Goal: Information Seeking & Learning: Learn about a topic

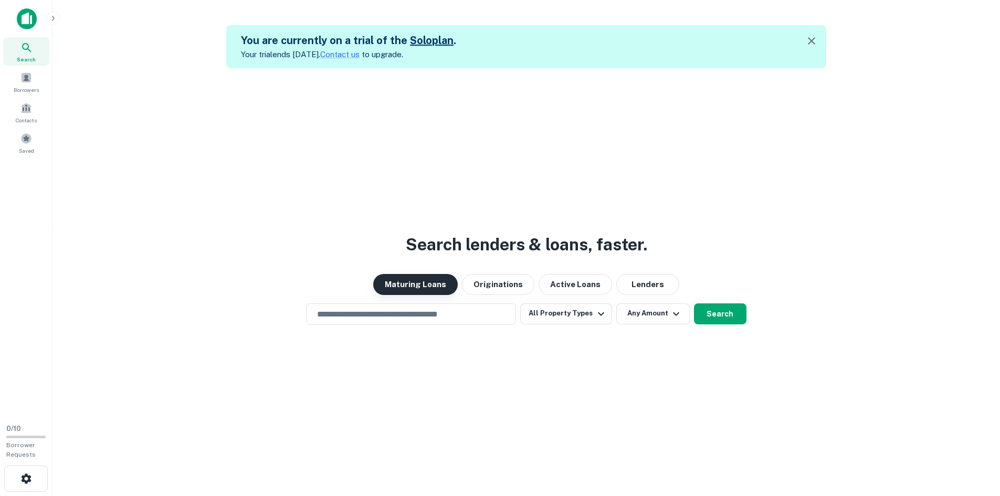
click at [422, 279] on button "Maturing Loans" at bounding box center [415, 284] width 84 height 21
click at [703, 315] on button "Search" at bounding box center [720, 313] width 52 height 21
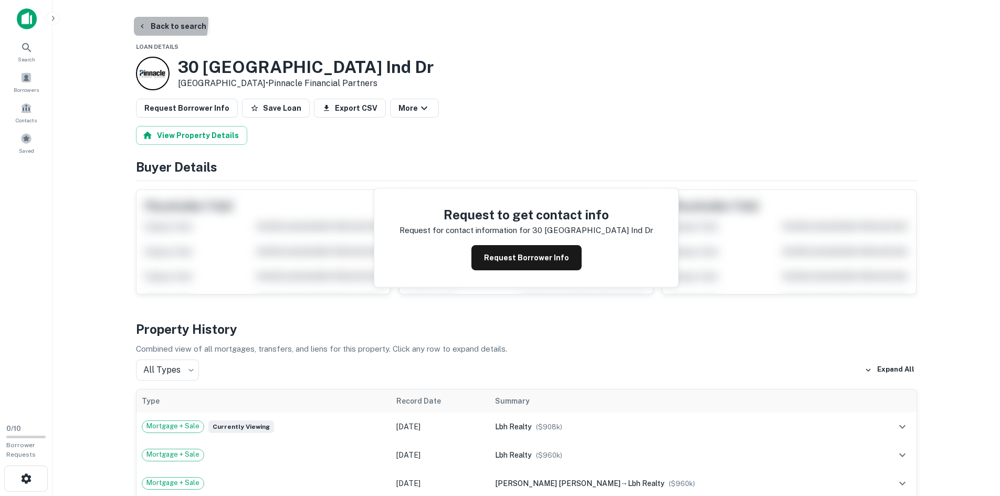
click at [143, 22] on button "Back to search" at bounding box center [172, 26] width 77 height 19
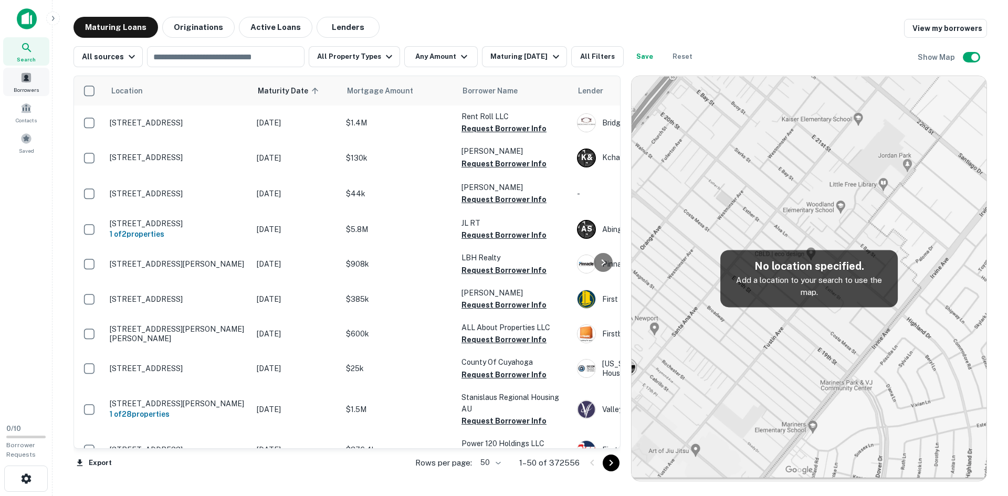
click at [28, 83] on span at bounding box center [26, 78] width 12 height 12
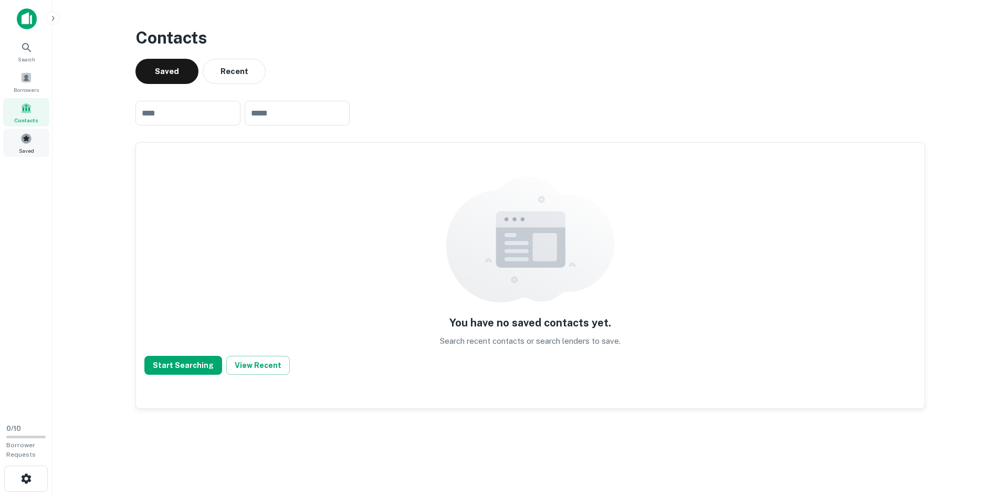
click at [25, 143] on span at bounding box center [26, 139] width 12 height 12
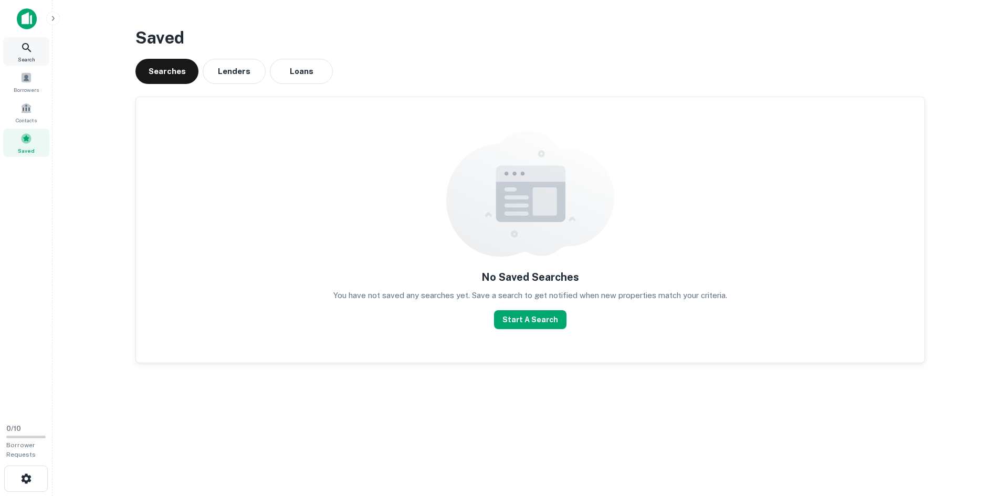
click at [22, 38] on div "Search" at bounding box center [26, 51] width 46 height 28
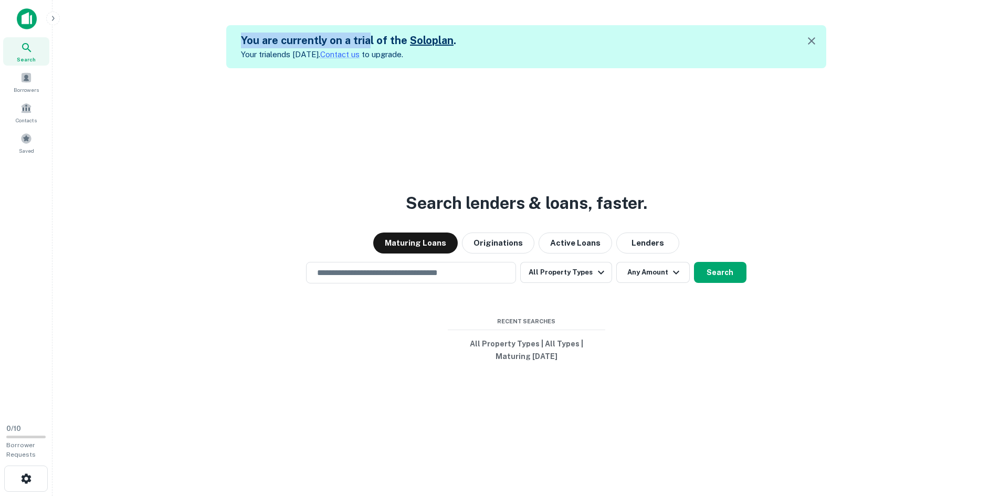
drag, startPoint x: 233, startPoint y: 43, endPoint x: 365, endPoint y: 37, distance: 132.4
click at [365, 37] on div "You are currently on a trial of the Solo plan . Your trial ends [DATE]. Contact…" at bounding box center [526, 46] width 600 height 43
click at [336, 63] on div "You are currently on a trial of the Solo plan . Your trial ends [DATE]. Contact…" at bounding box center [348, 46] width 215 height 37
click at [428, 57] on p "Your trial ends in 7 days. Contact us to upgrade." at bounding box center [348, 54] width 215 height 13
click at [815, 41] on icon "button" at bounding box center [811, 41] width 13 height 13
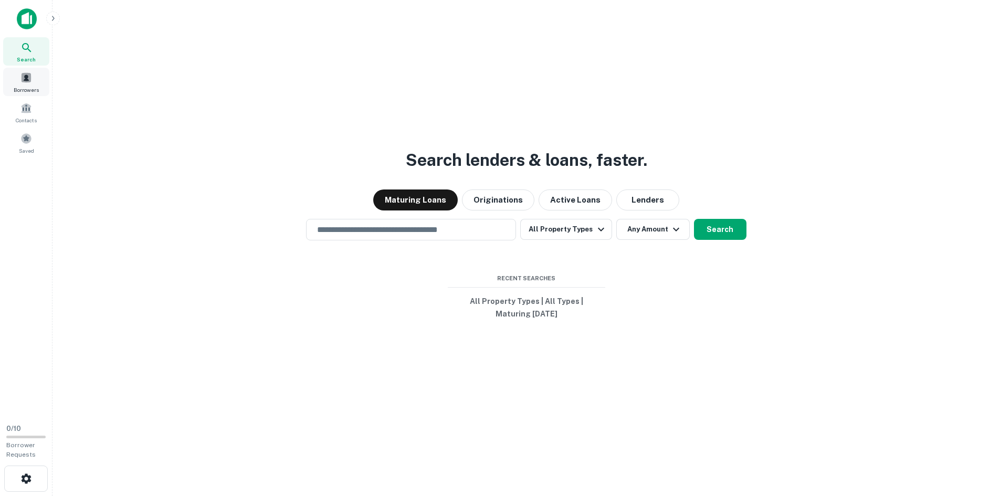
click at [22, 72] on span at bounding box center [26, 78] width 12 height 12
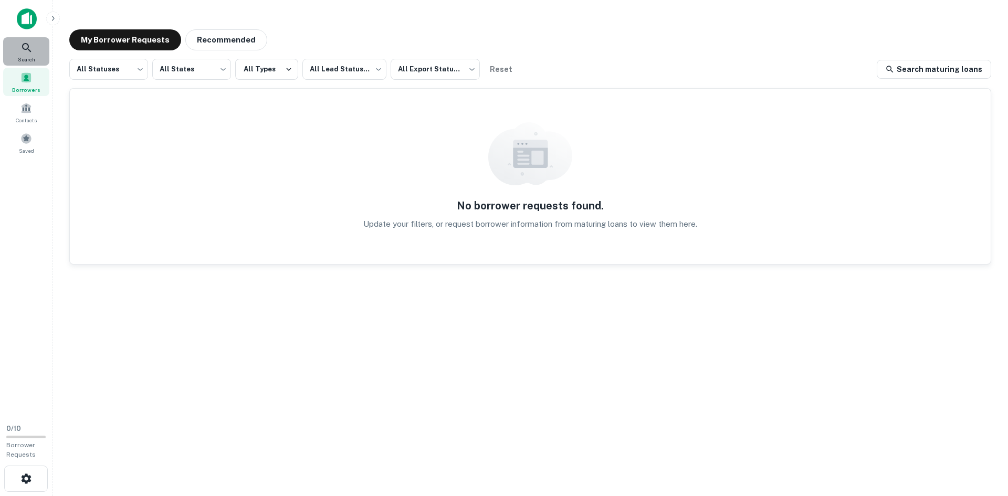
click at [27, 61] on span "Search" at bounding box center [26, 59] width 17 height 8
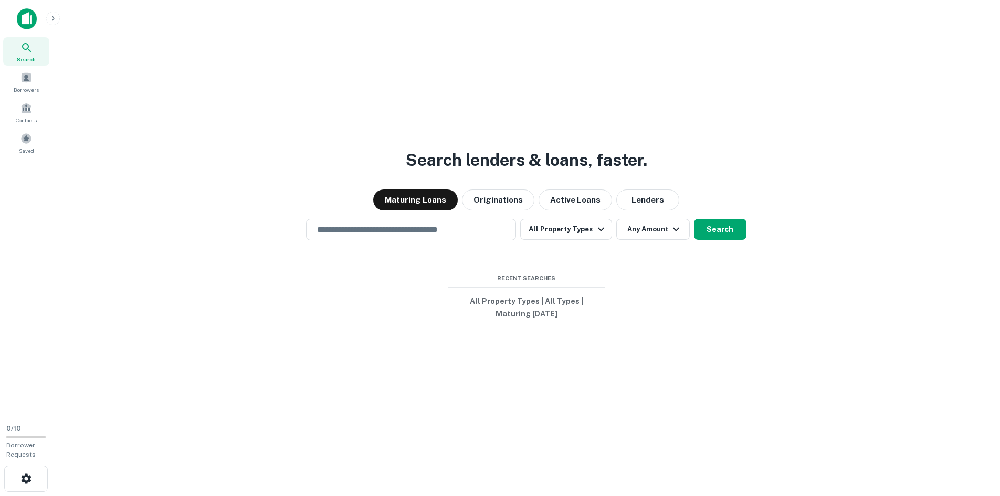
click at [26, 22] on img at bounding box center [27, 18] width 20 height 21
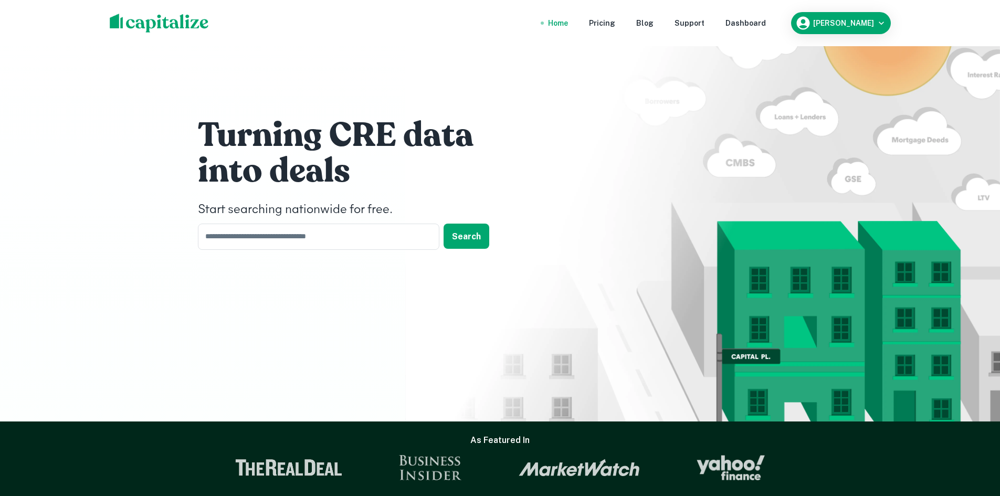
click at [568, 22] on div "Home" at bounding box center [558, 23] width 20 height 12
click at [766, 23] on div "Dashboard" at bounding box center [745, 23] width 40 height 12
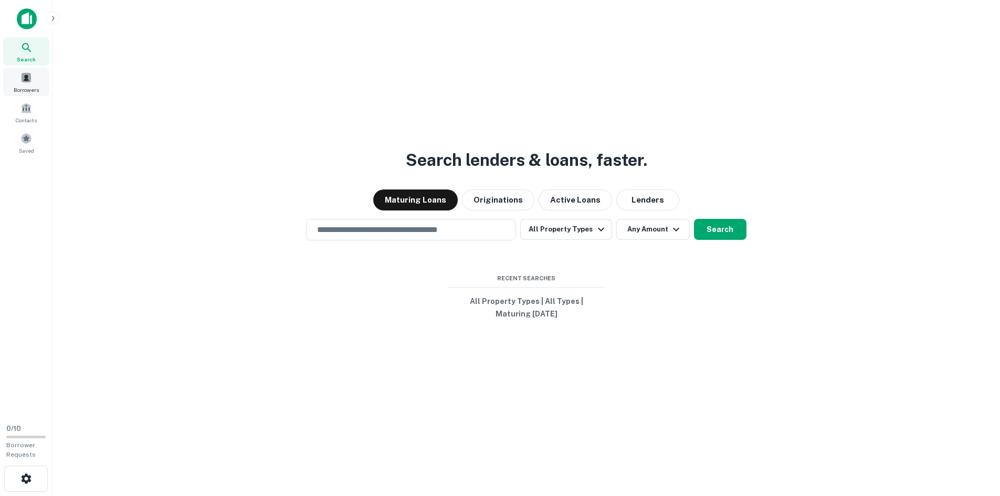
click at [12, 83] on div "Borrowers" at bounding box center [26, 82] width 46 height 28
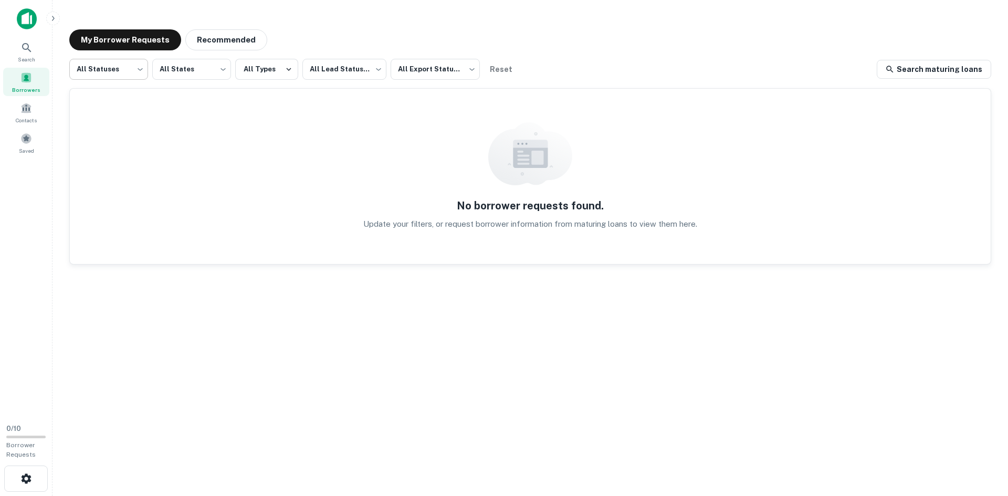
click at [119, 71] on body "Search Borrowers Contacts Saved 0 / 10 Borrower Requests My Borrower Requests R…" at bounding box center [504, 248] width 1008 height 496
click at [122, 118] on li "Processing" at bounding box center [108, 115] width 79 height 19
click at [119, 72] on body "**********" at bounding box center [504, 248] width 1008 height 496
click at [119, 93] on li "All Statuses" at bounding box center [108, 96] width 79 height 19
type input "***"
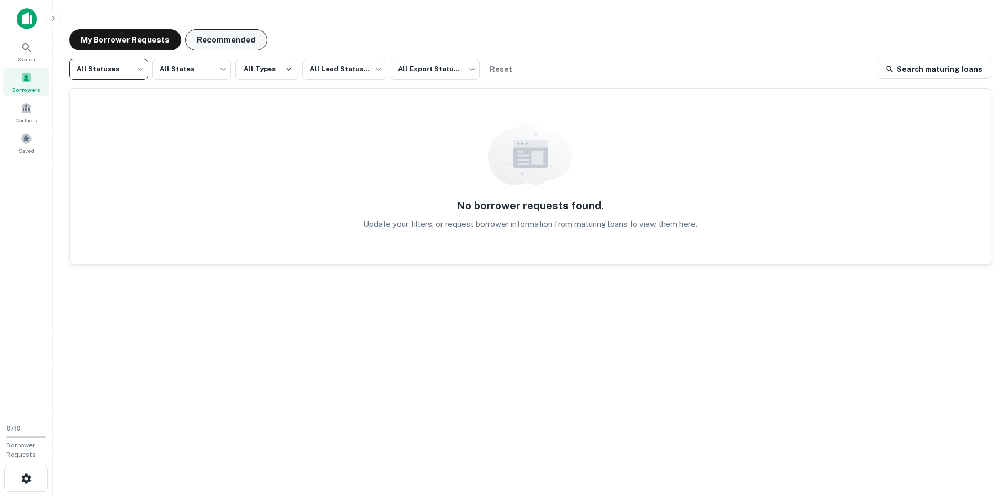
click at [206, 36] on button "Recommended" at bounding box center [226, 39] width 82 height 21
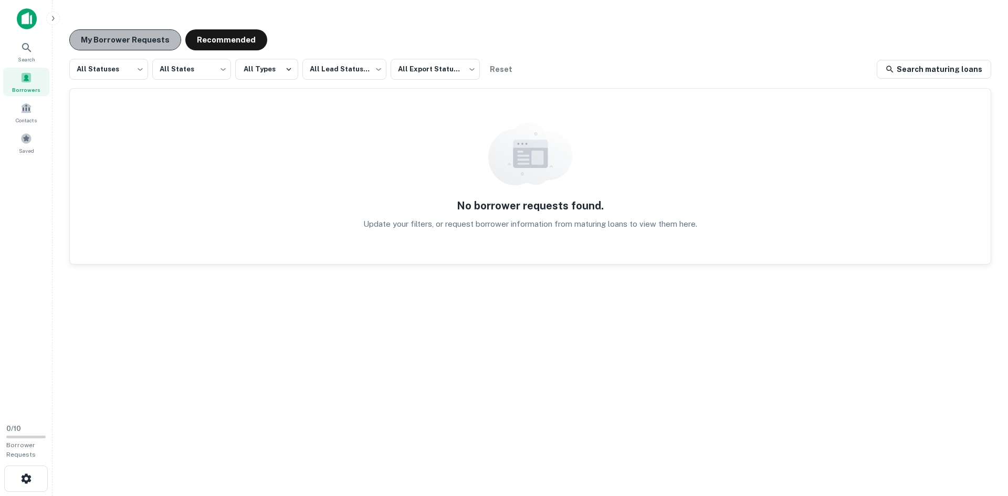
click at [131, 38] on button "My Borrower Requests" at bounding box center [125, 39] width 112 height 21
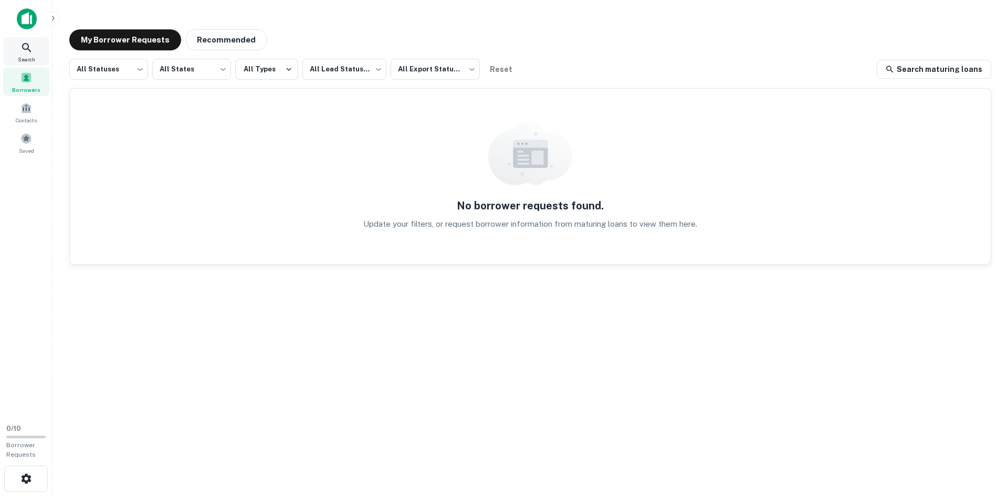
click at [19, 56] on span "Search" at bounding box center [26, 59] width 17 height 8
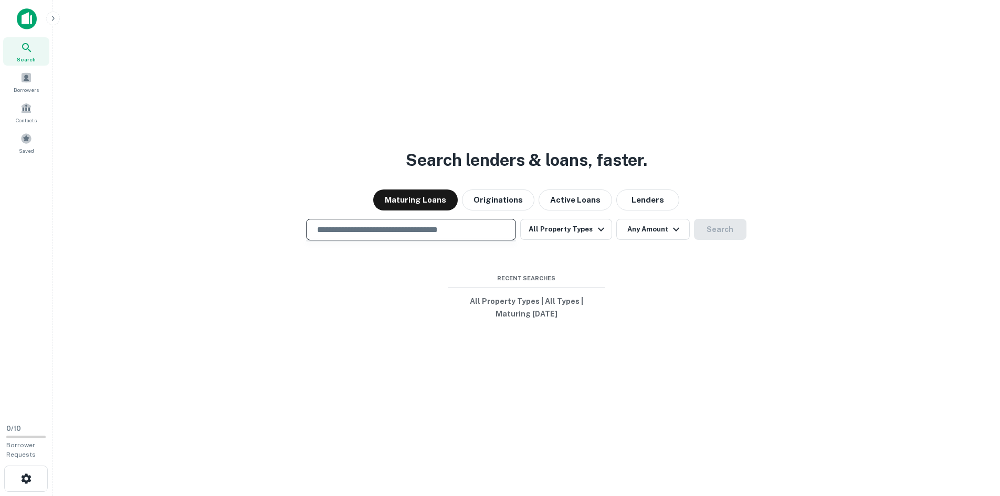
click at [452, 231] on input "text" at bounding box center [411, 230] width 200 height 12
click at [570, 203] on button "Active Loans" at bounding box center [574, 199] width 73 height 21
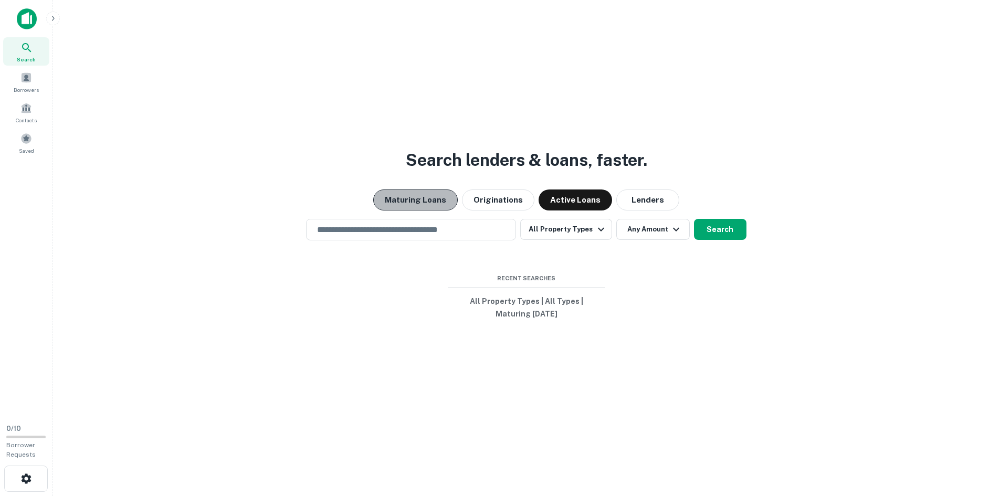
click at [435, 204] on button "Maturing Loans" at bounding box center [415, 199] width 84 height 21
click at [392, 225] on input "text" at bounding box center [411, 230] width 200 height 12
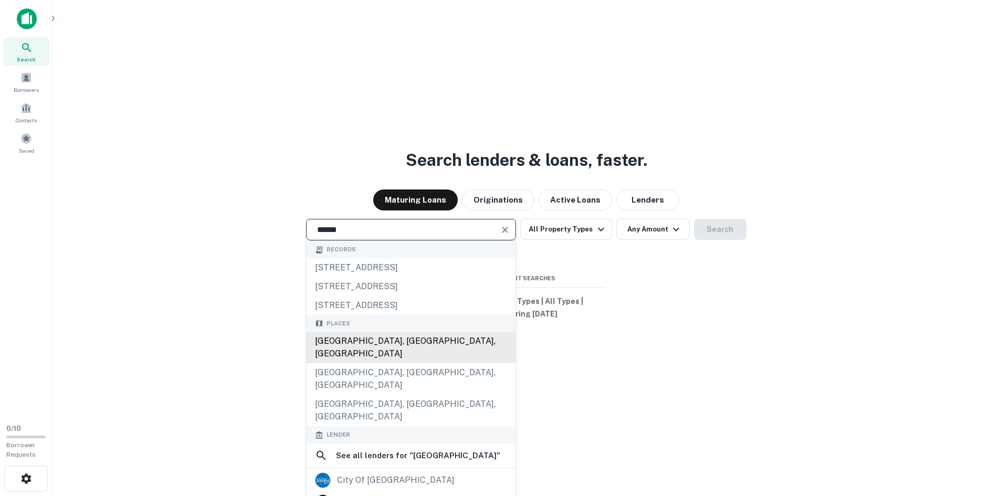
click at [384, 345] on div "[GEOGRAPHIC_DATA], [GEOGRAPHIC_DATA], [GEOGRAPHIC_DATA]" at bounding box center [410, 347] width 209 height 31
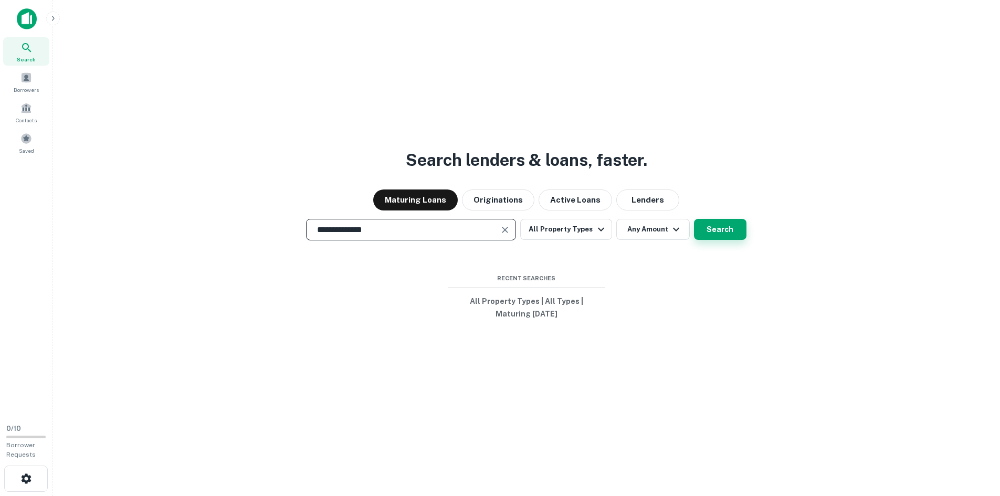
type input "**********"
click at [717, 227] on button "Search" at bounding box center [720, 229] width 52 height 21
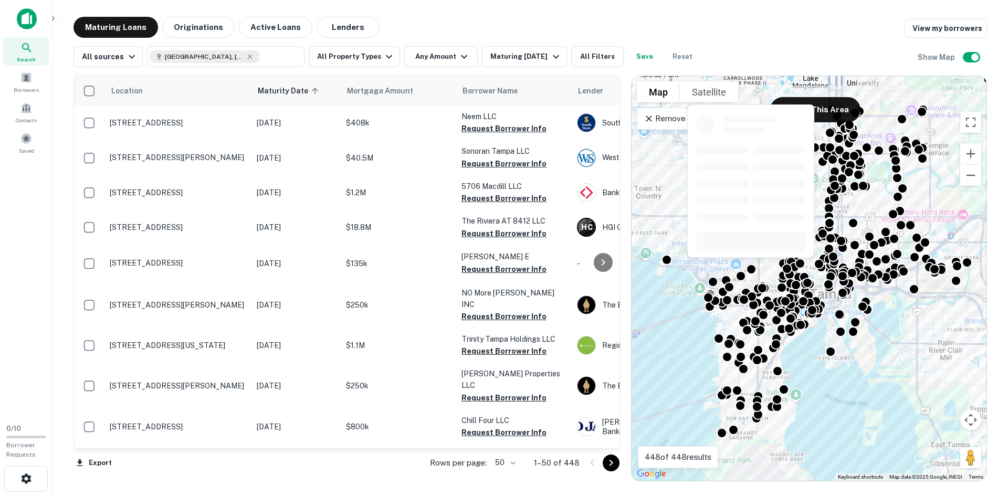
drag, startPoint x: 739, startPoint y: 293, endPoint x: 753, endPoint y: 261, distance: 34.8
click at [755, 262] on body "Search Borrowers Contacts Saved 0 / 10 Borrower Requests Maturing Loans Origina…" at bounding box center [504, 248] width 1008 height 496
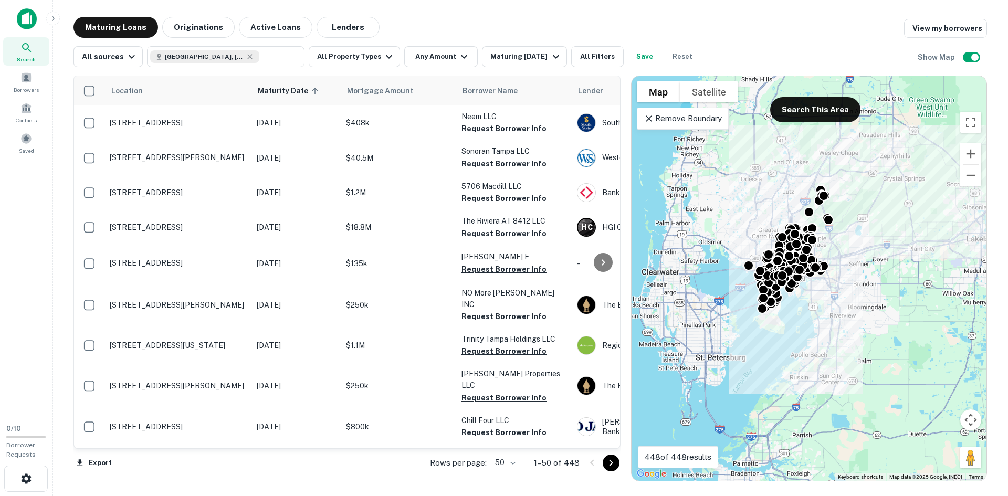
click at [645, 122] on icon at bounding box center [648, 118] width 10 height 10
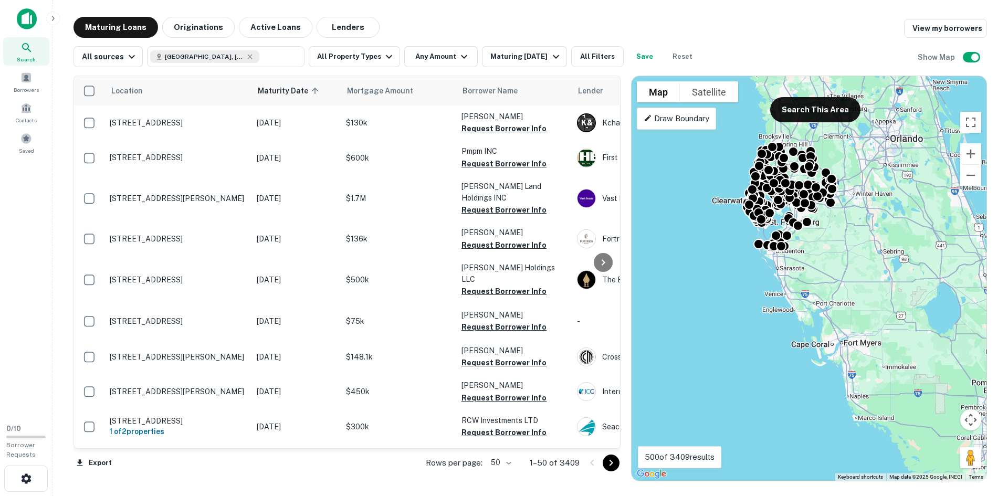
click at [685, 122] on p "Draw Boundary" at bounding box center [676, 118] width 66 height 13
click at [969, 157] on button "Zoom in" at bounding box center [970, 153] width 21 height 21
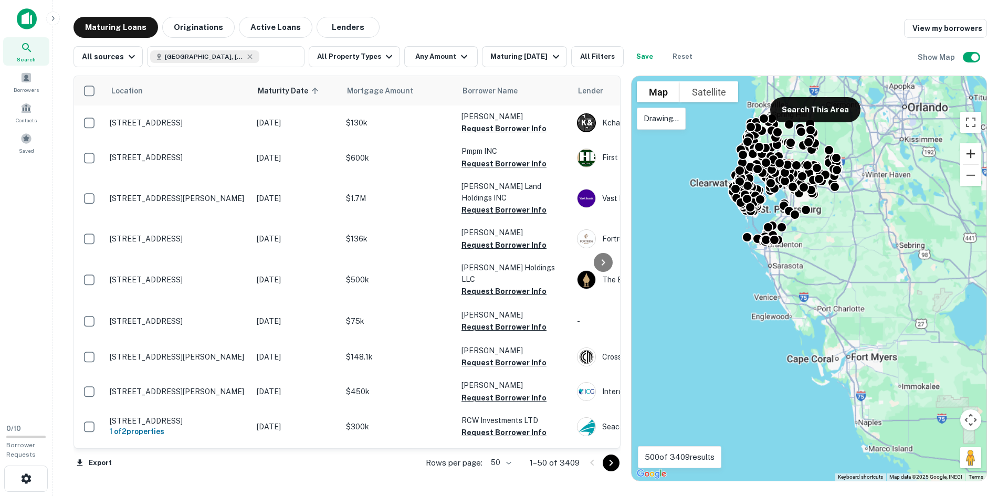
click at [969, 157] on button "Zoom in" at bounding box center [970, 153] width 21 height 21
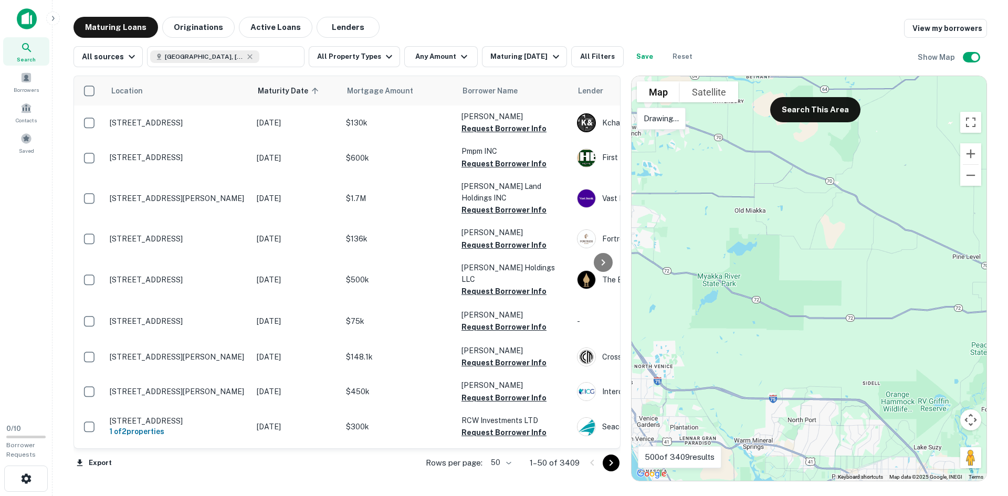
click at [668, 117] on p "Drawing..." at bounding box center [660, 118] width 35 height 13
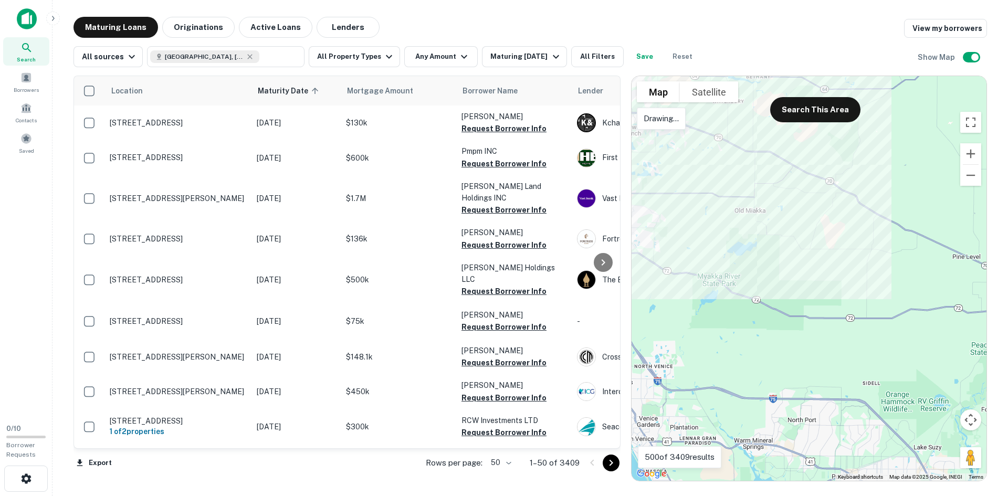
drag, startPoint x: 763, startPoint y: 161, endPoint x: 811, endPoint y: 224, distance: 79.8
click at [720, 205] on div at bounding box center [808, 278] width 355 height 405
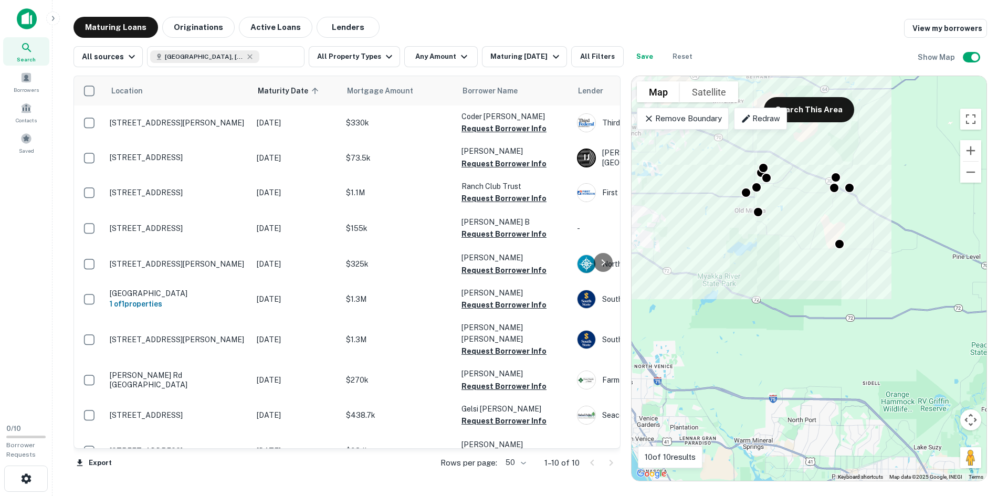
click at [652, 118] on icon at bounding box center [648, 118] width 10 height 10
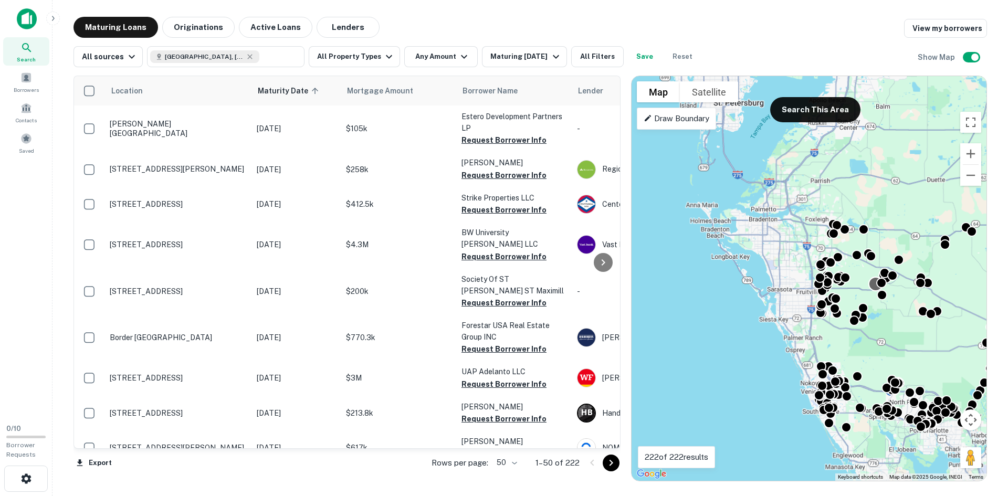
drag, startPoint x: 733, startPoint y: 187, endPoint x: 876, endPoint y: 295, distance: 179.1
click at [876, 295] on div "To activate drag with keyboard, press Alt + Enter. Once in keyboard drag state,…" at bounding box center [808, 278] width 355 height 405
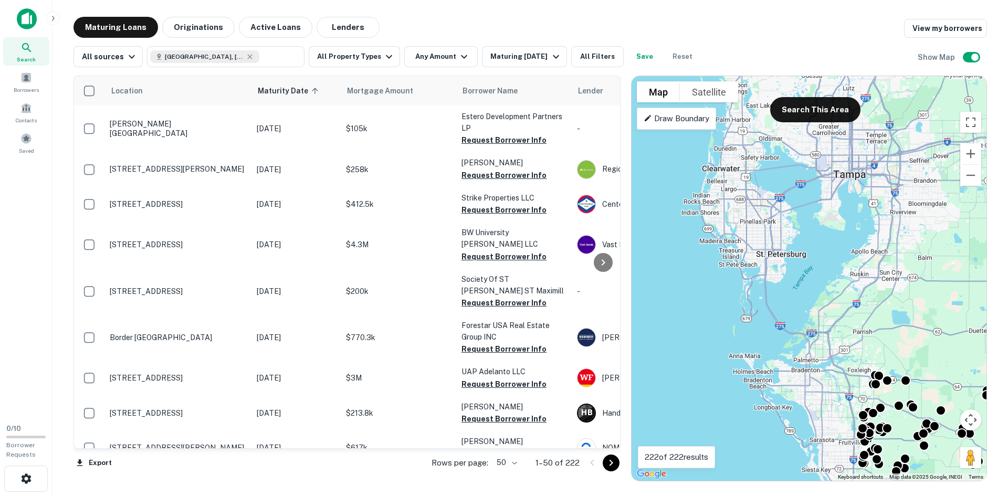
drag, startPoint x: 778, startPoint y: 216, endPoint x: 818, endPoint y: 357, distance: 146.3
click at [818, 357] on div "To activate drag with keyboard, press Alt + Enter. Once in keyboard drag state,…" at bounding box center [808, 278] width 355 height 405
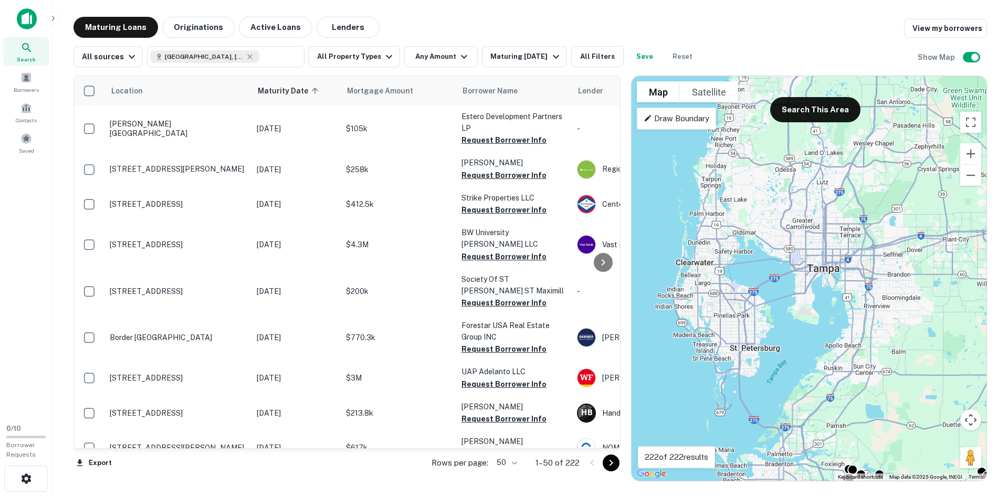
drag, startPoint x: 808, startPoint y: 225, endPoint x: 780, endPoint y: 314, distance: 93.0
click at [780, 314] on div "To activate drag with keyboard, press Alt + Enter. Once in keyboard drag state,…" at bounding box center [808, 278] width 355 height 405
click at [687, 128] on div "Draw Boundary" at bounding box center [676, 119] width 79 height 22
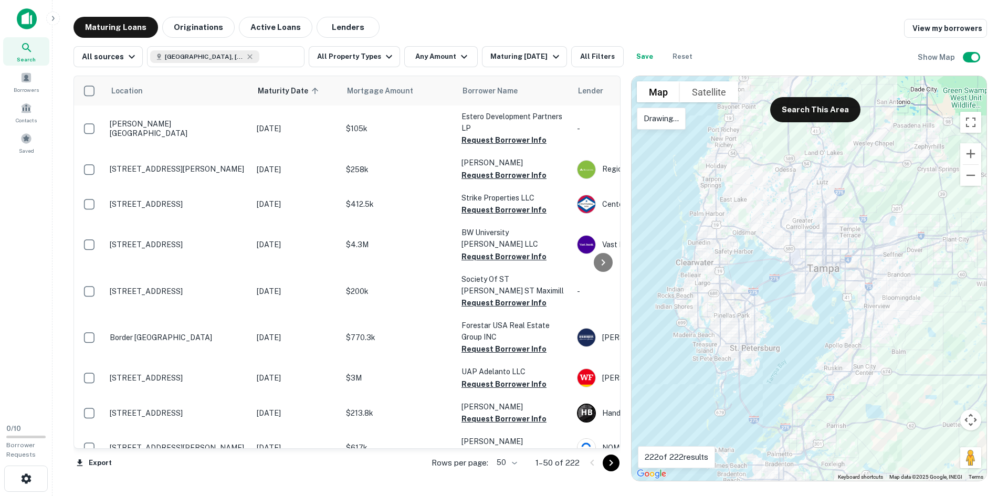
drag, startPoint x: 660, startPoint y: 282, endPoint x: 899, endPoint y: 156, distance: 270.2
click at [899, 156] on div at bounding box center [808, 278] width 355 height 405
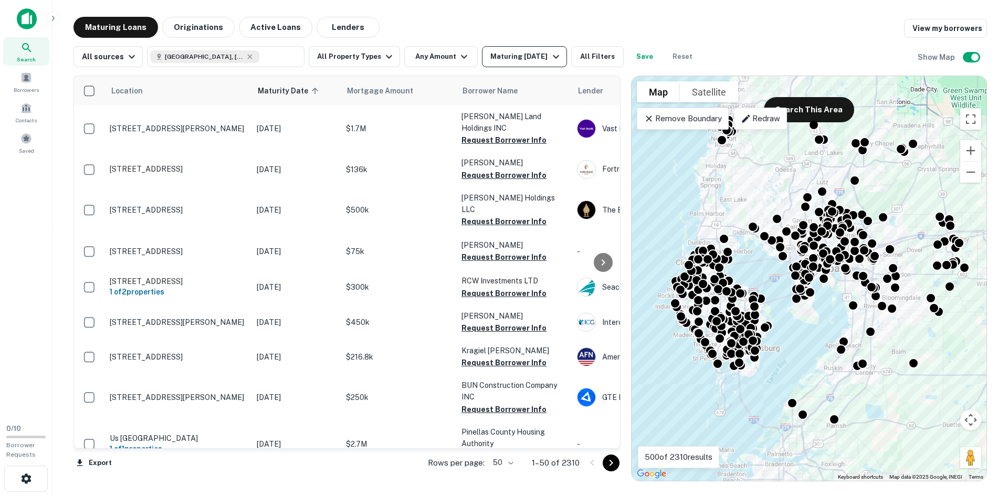
click at [517, 56] on div "Maturing [DATE]" at bounding box center [525, 56] width 71 height 13
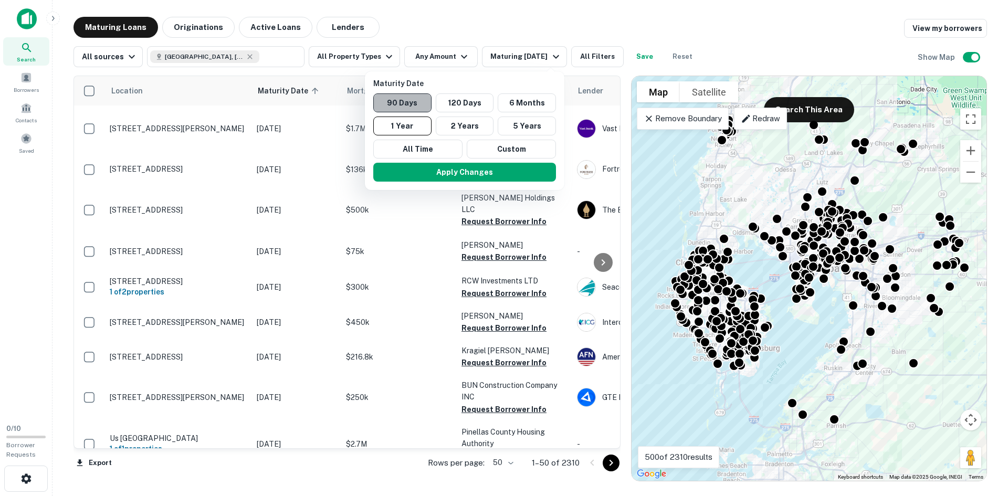
click at [404, 102] on button "90 Days" at bounding box center [402, 102] width 58 height 19
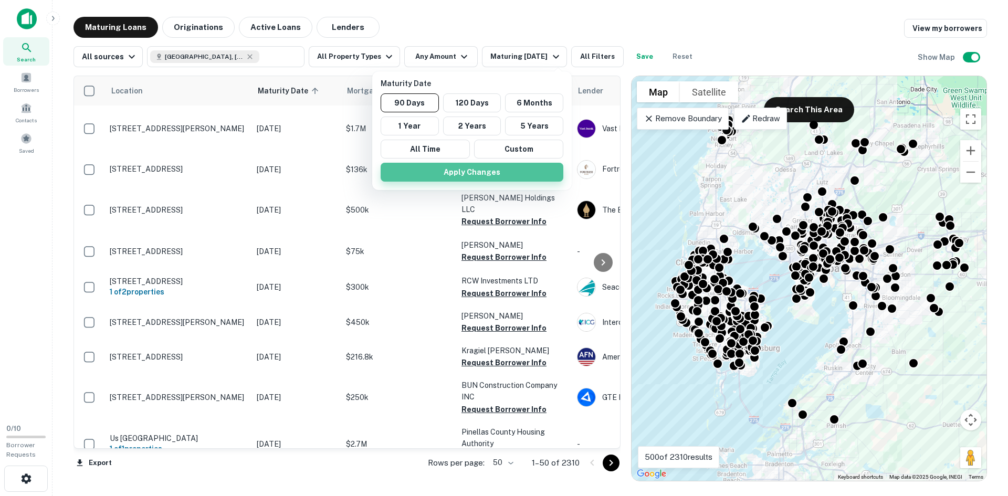
click at [500, 167] on button "Apply Changes" at bounding box center [471, 172] width 183 height 19
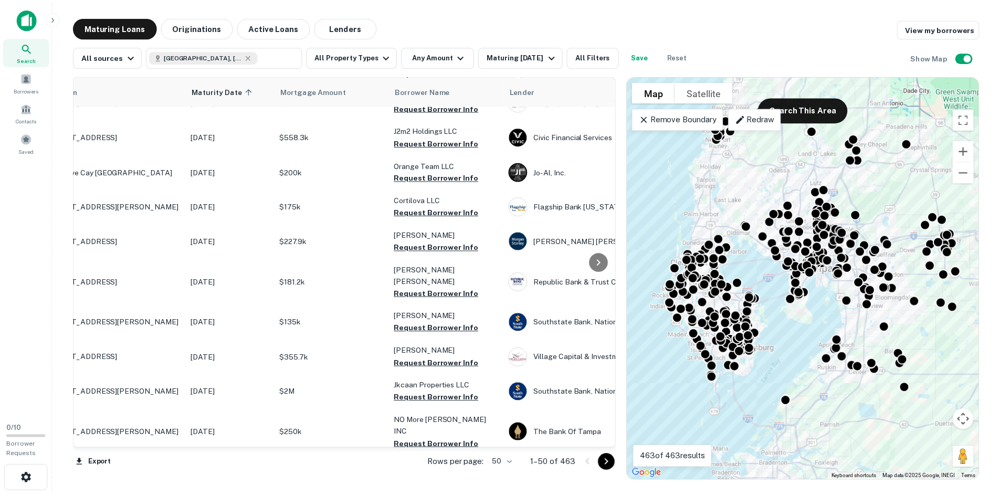
scroll to position [1408, 0]
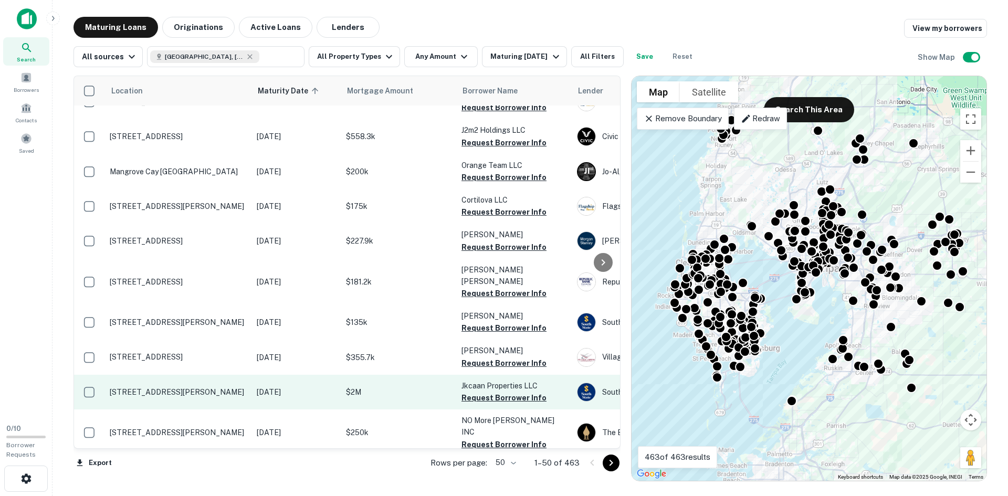
click at [175, 387] on p "[STREET_ADDRESS][PERSON_NAME]" at bounding box center [178, 391] width 136 height 9
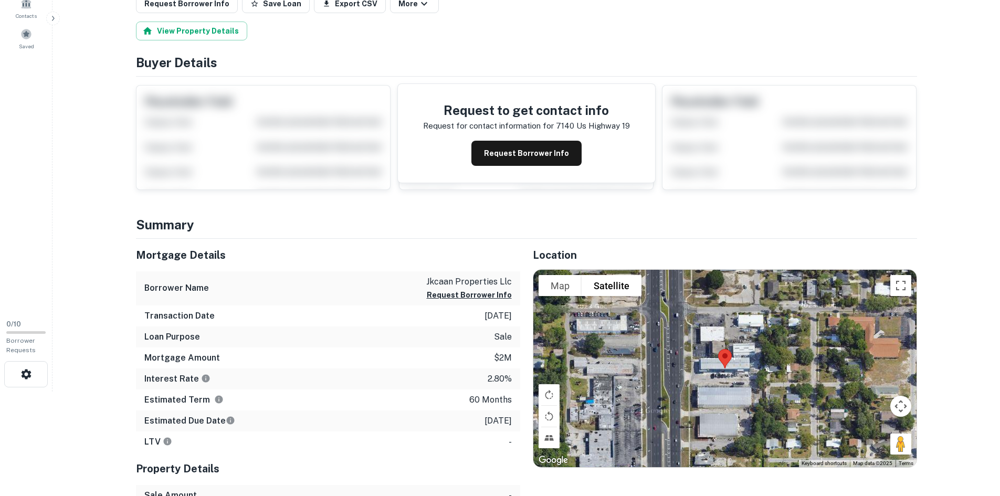
scroll to position [105, 0]
click at [559, 153] on button "Request Borrower Info" at bounding box center [526, 152] width 110 height 25
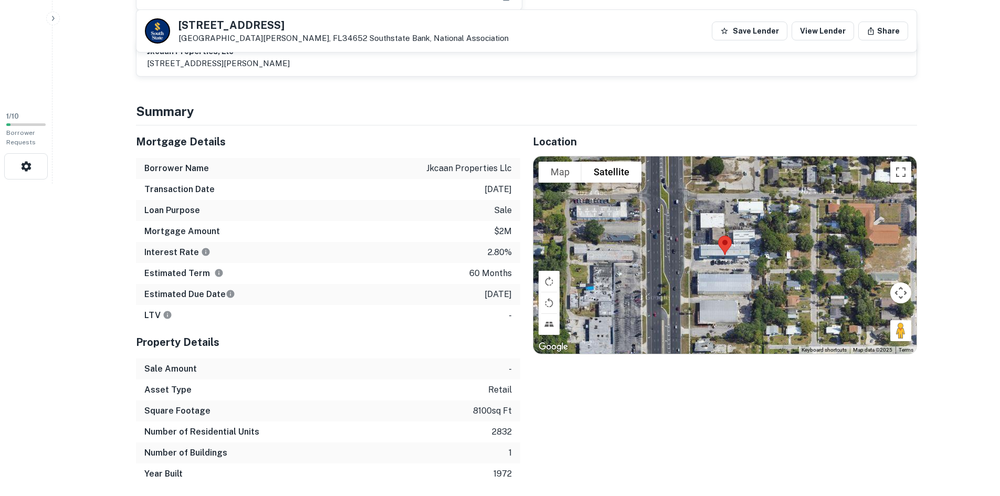
scroll to position [315, 0]
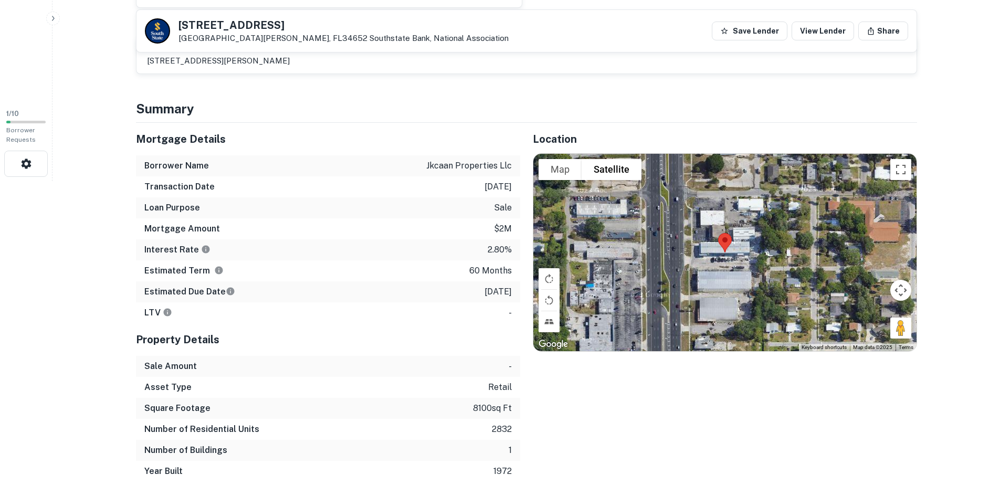
click at [202, 250] on icon "The interest rates displayed on the website are for informational purposes only…" at bounding box center [206, 249] width 8 height 8
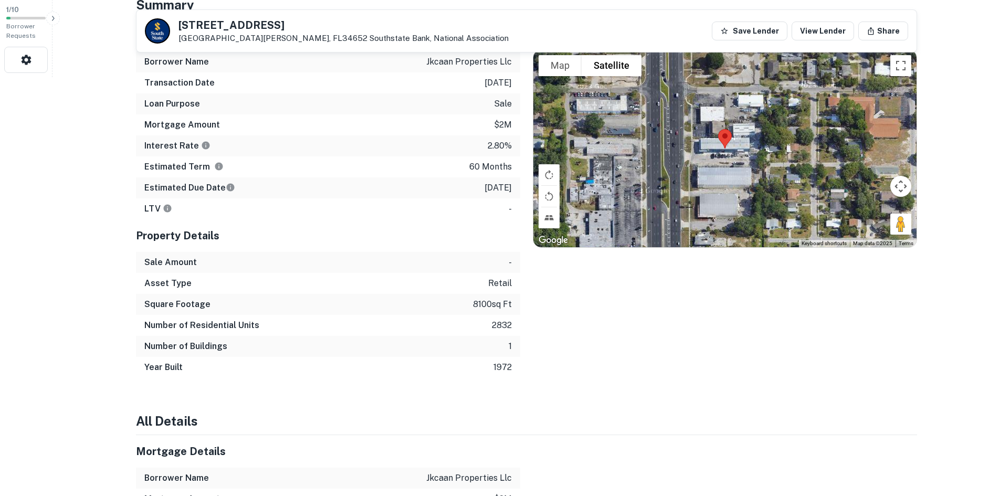
scroll to position [420, 0]
drag, startPoint x: 177, startPoint y: 366, endPoint x: 513, endPoint y: 368, distance: 336.4
click at [513, 368] on div "Year Built 1972" at bounding box center [328, 366] width 384 height 21
click at [514, 354] on div "Number of Buildings 1" at bounding box center [328, 345] width 384 height 21
click at [509, 330] on p "2832" at bounding box center [502, 324] width 20 height 13
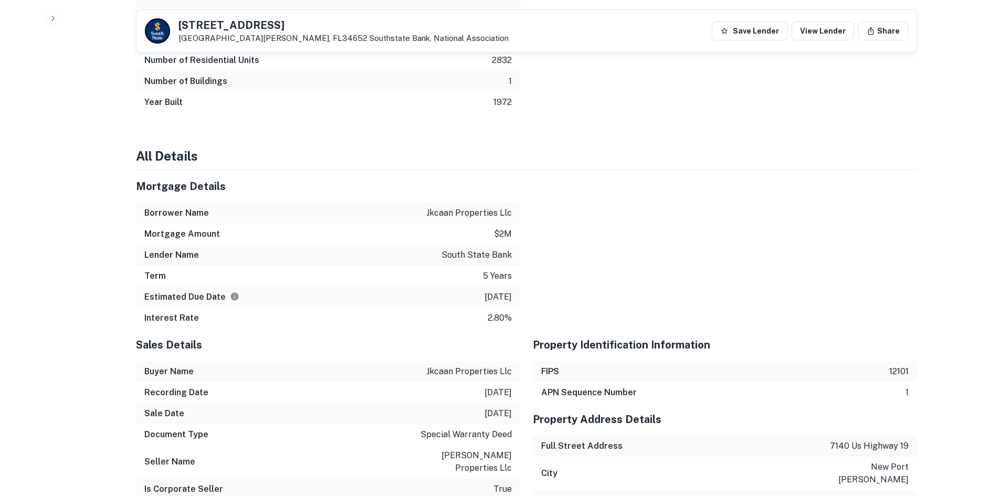
scroll to position [682, 0]
drag, startPoint x: 512, startPoint y: 318, endPoint x: 526, endPoint y: 319, distance: 14.7
click at [363, 274] on div "Term 5 years" at bounding box center [328, 277] width 384 height 21
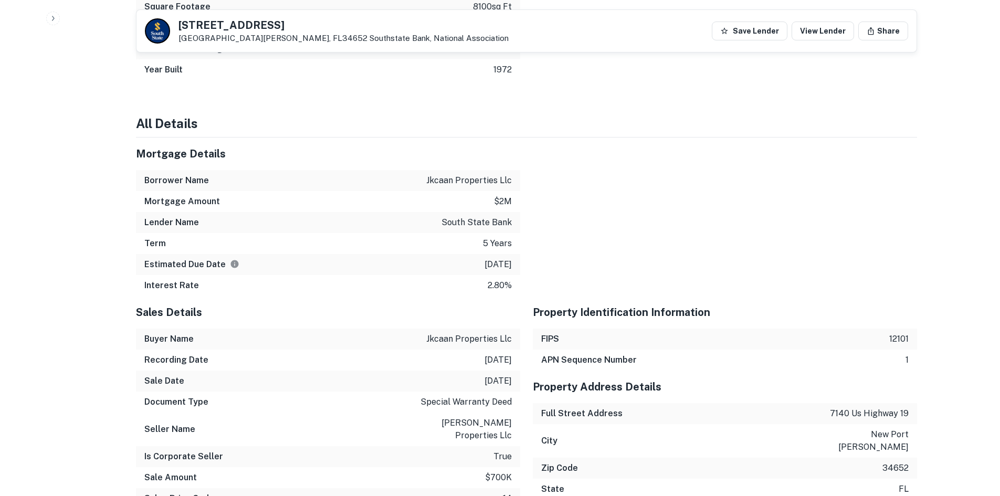
scroll to position [892, 0]
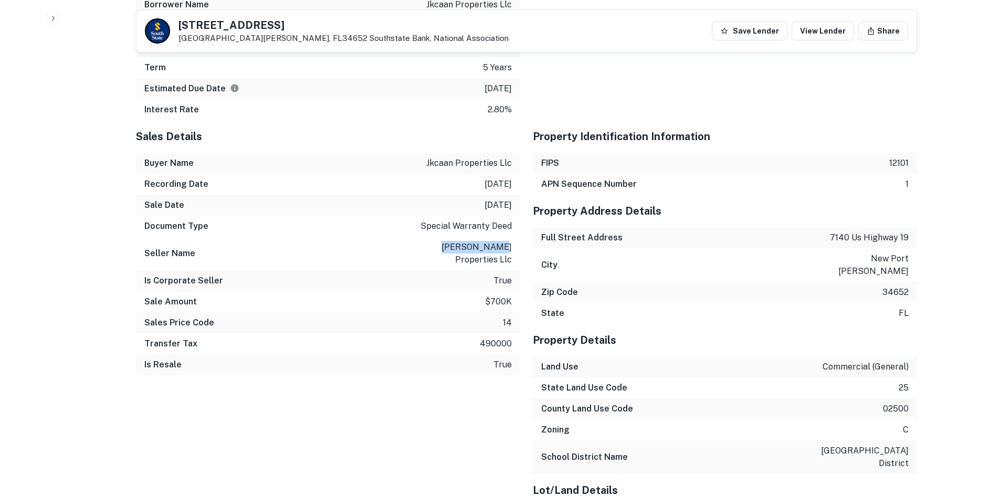
drag, startPoint x: 419, startPoint y: 247, endPoint x: 477, endPoint y: 248, distance: 57.2
click at [475, 248] on p "[PERSON_NAME] properties llc" at bounding box center [464, 253] width 94 height 25
drag, startPoint x: 492, startPoint y: 274, endPoint x: 513, endPoint y: 280, distance: 21.8
click at [515, 279] on div "Is Corporate Seller true" at bounding box center [328, 280] width 384 height 21
drag, startPoint x: 482, startPoint y: 304, endPoint x: 519, endPoint y: 304, distance: 36.7
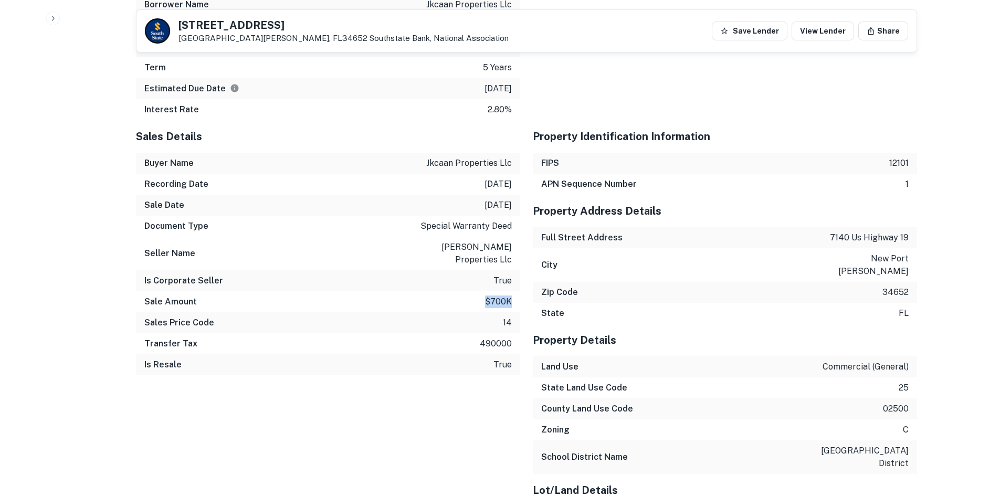
click at [519, 304] on div "Sale Amount $700k" at bounding box center [328, 301] width 384 height 21
drag, startPoint x: 490, startPoint y: 318, endPoint x: 516, endPoint y: 323, distance: 26.7
click at [502, 322] on div "Sales Price Code 14" at bounding box center [328, 322] width 384 height 21
click at [497, 346] on div "Transfer Tax 490000" at bounding box center [328, 343] width 384 height 21
click at [454, 340] on div "Transfer Tax 490000" at bounding box center [328, 343] width 384 height 21
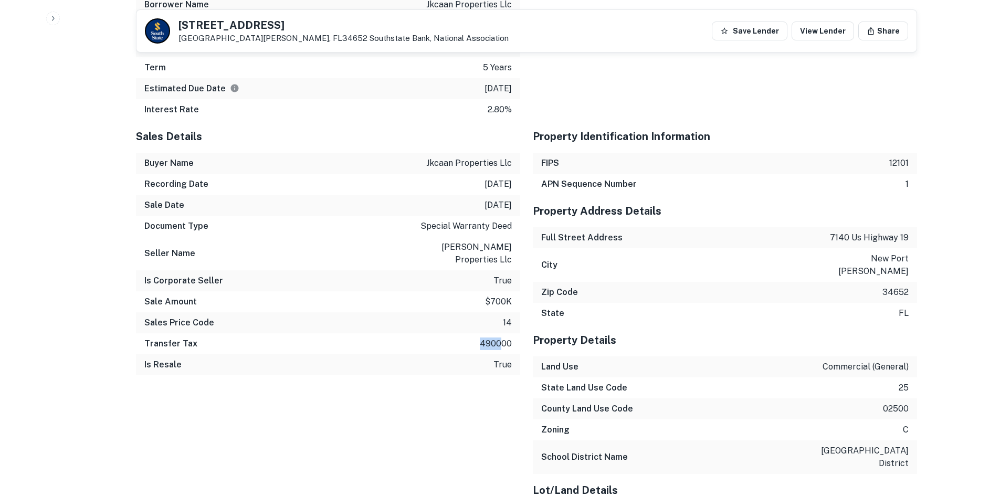
drag, startPoint x: 467, startPoint y: 340, endPoint x: 499, endPoint y: 341, distance: 31.5
click at [500, 341] on div "Transfer Tax 490000" at bounding box center [328, 343] width 384 height 21
click at [507, 343] on p "490000" at bounding box center [496, 343] width 32 height 13
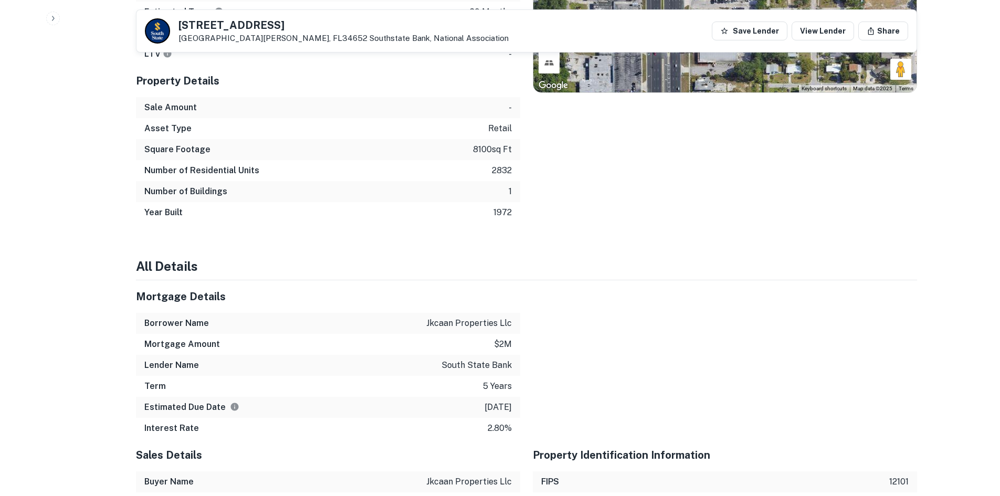
scroll to position [472, 0]
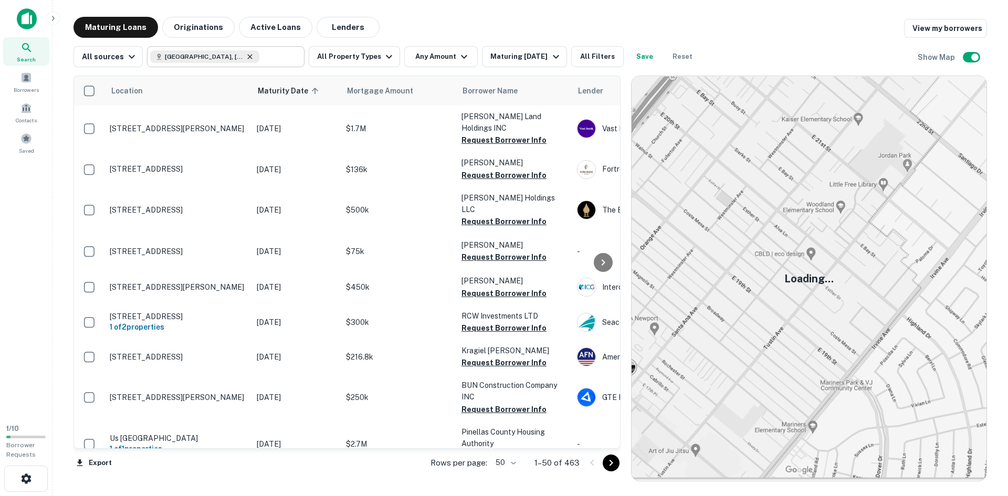
scroll to position [1408, 0]
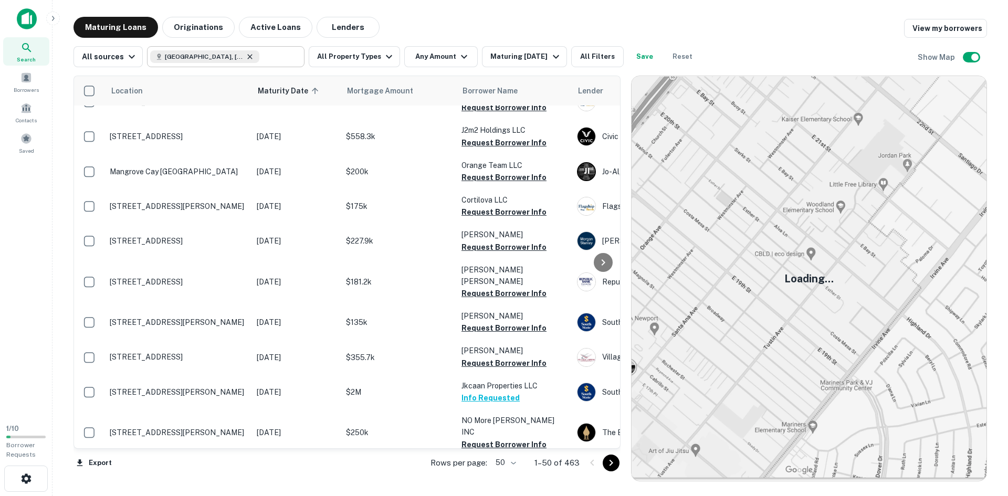
click at [246, 59] on icon at bounding box center [250, 56] width 8 height 8
type input "**********"
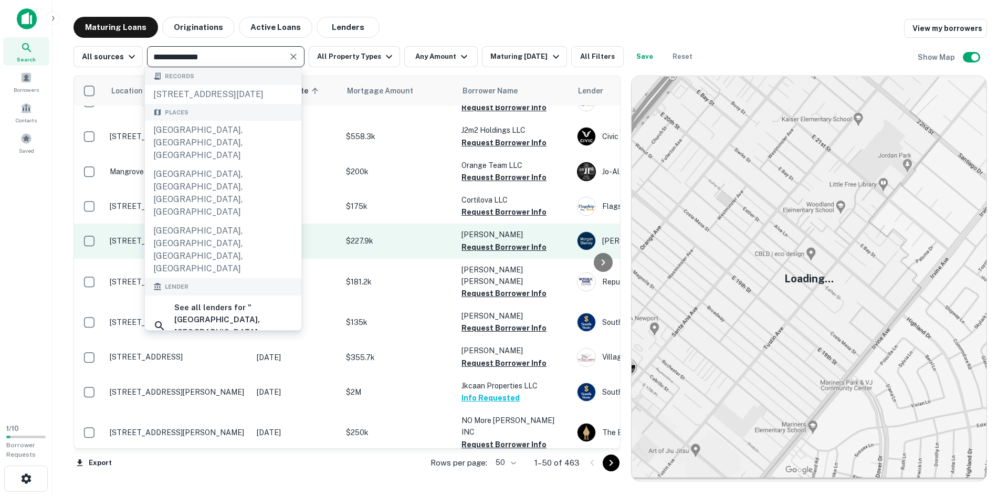
click at [371, 224] on td "$227.9k" at bounding box center [398, 241] width 115 height 35
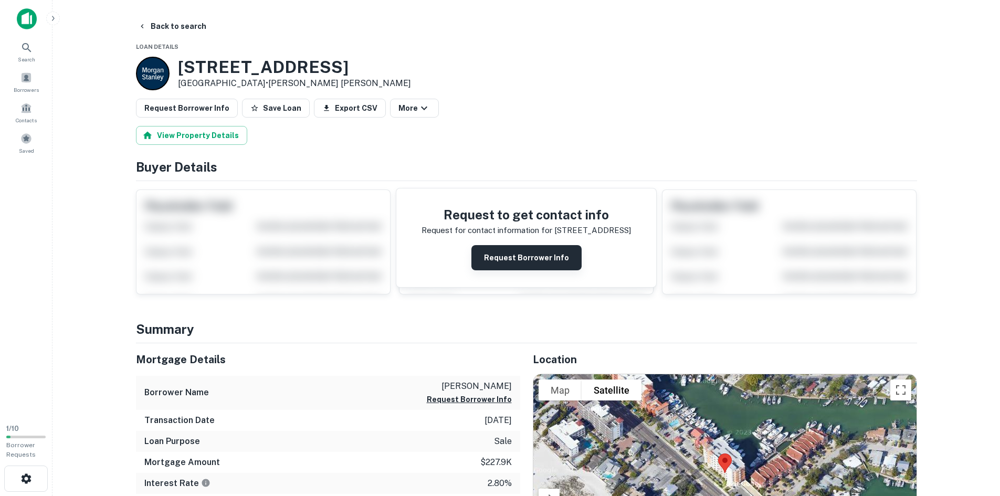
click at [522, 261] on button "Request Borrower Info" at bounding box center [526, 257] width 110 height 25
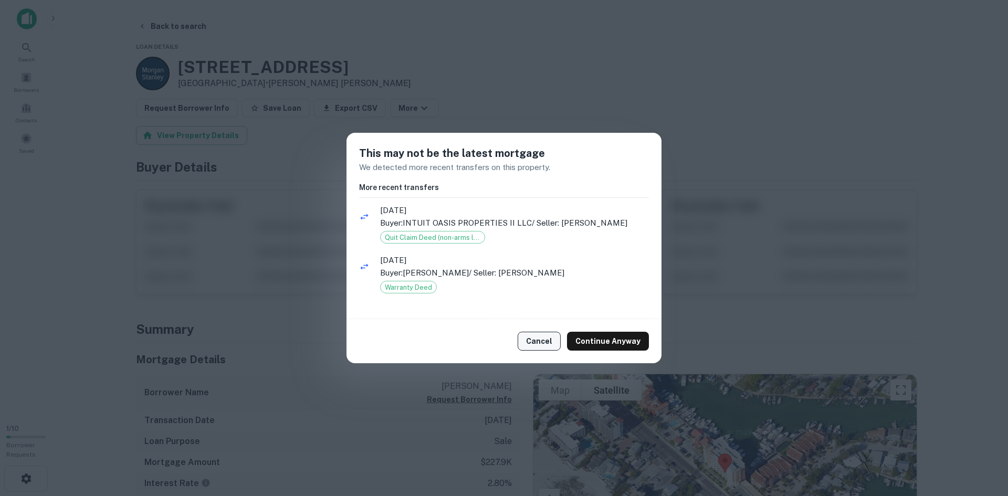
drag, startPoint x: 553, startPoint y: 340, endPoint x: 547, endPoint y: 338, distance: 6.6
click at [554, 340] on button "Cancel" at bounding box center [538, 341] width 43 height 19
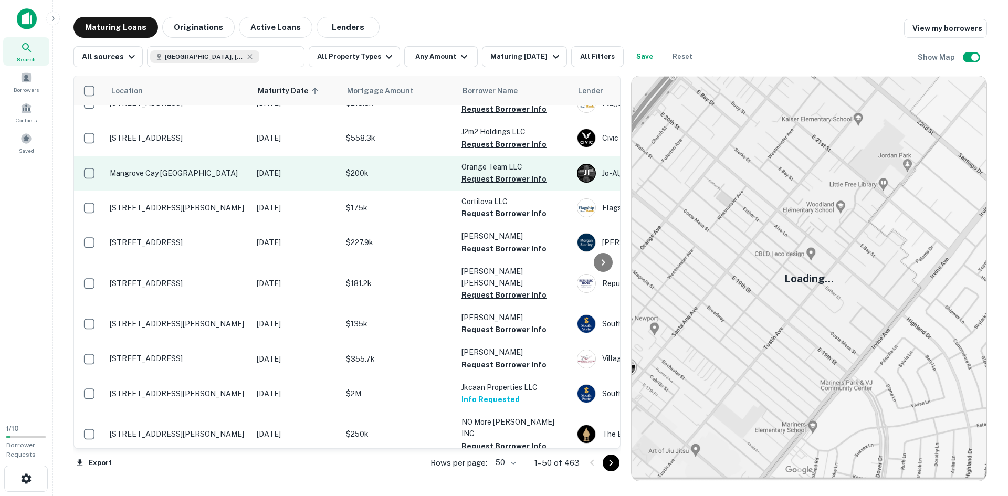
scroll to position [1408, 0]
